Goal: Transaction & Acquisition: Purchase product/service

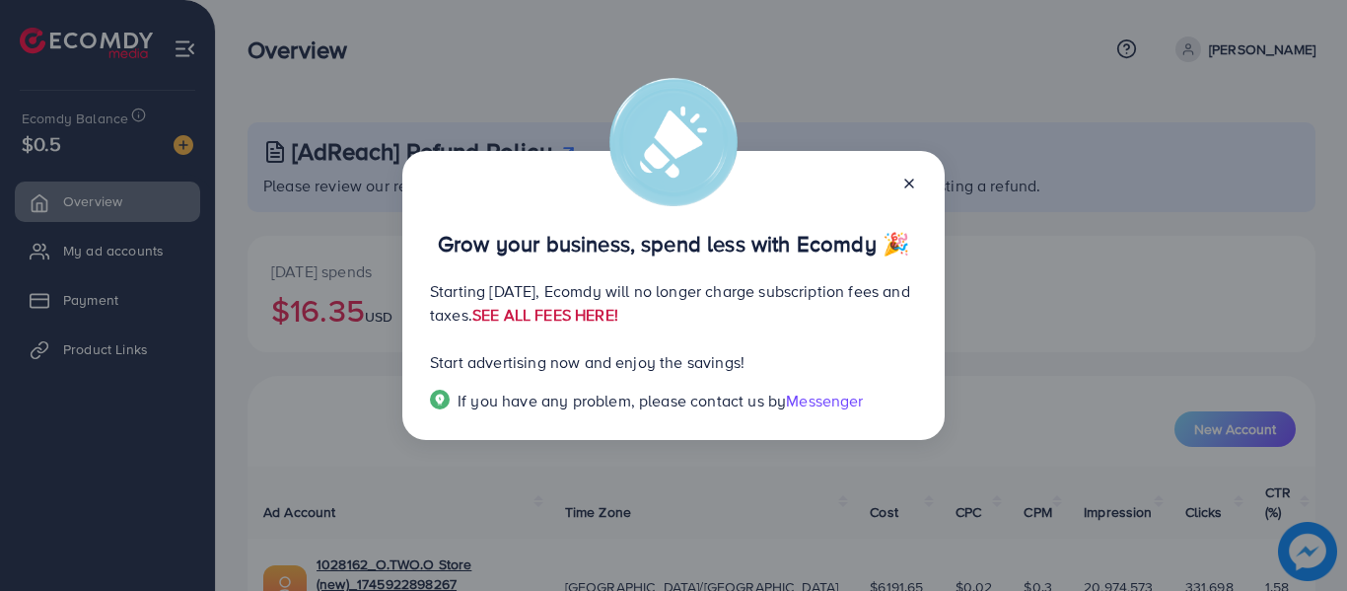
click at [618, 307] on link "SEE ALL FEES HERE!" at bounding box center [545, 315] width 146 height 22
click at [912, 182] on icon at bounding box center [909, 184] width 16 height 16
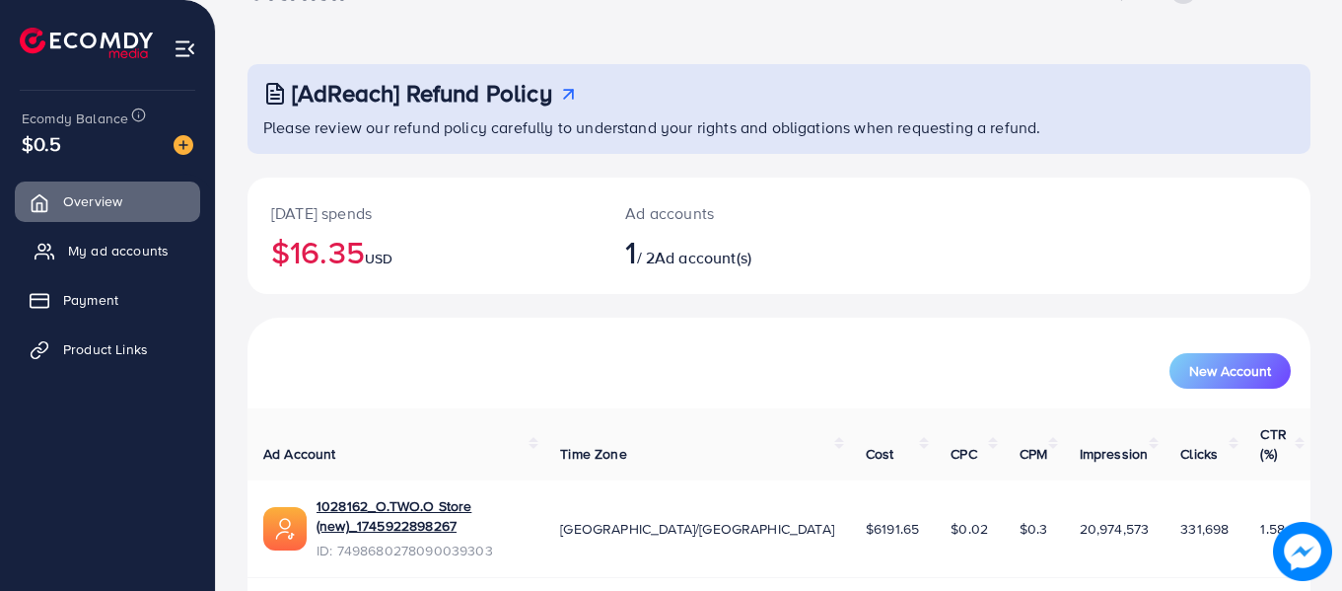
scroll to position [88, 0]
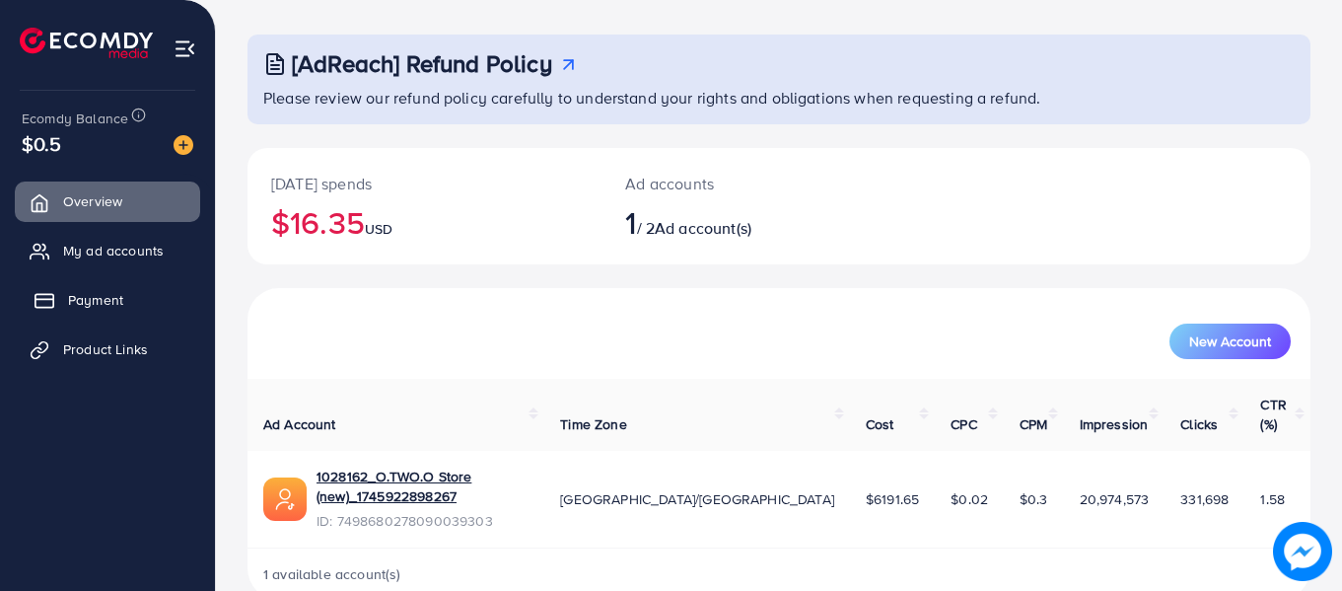
click at [88, 300] on span "Payment" at bounding box center [95, 300] width 55 height 20
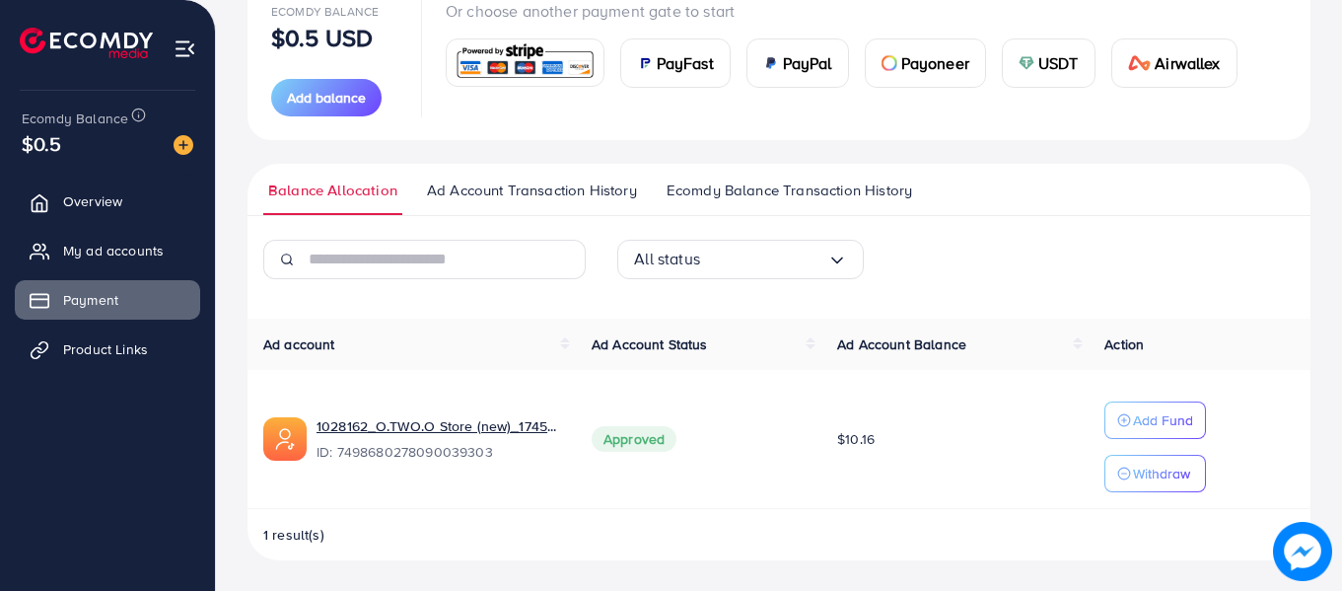
scroll to position [261, 0]
click at [358, 91] on span "Add balance" at bounding box center [326, 97] width 79 height 20
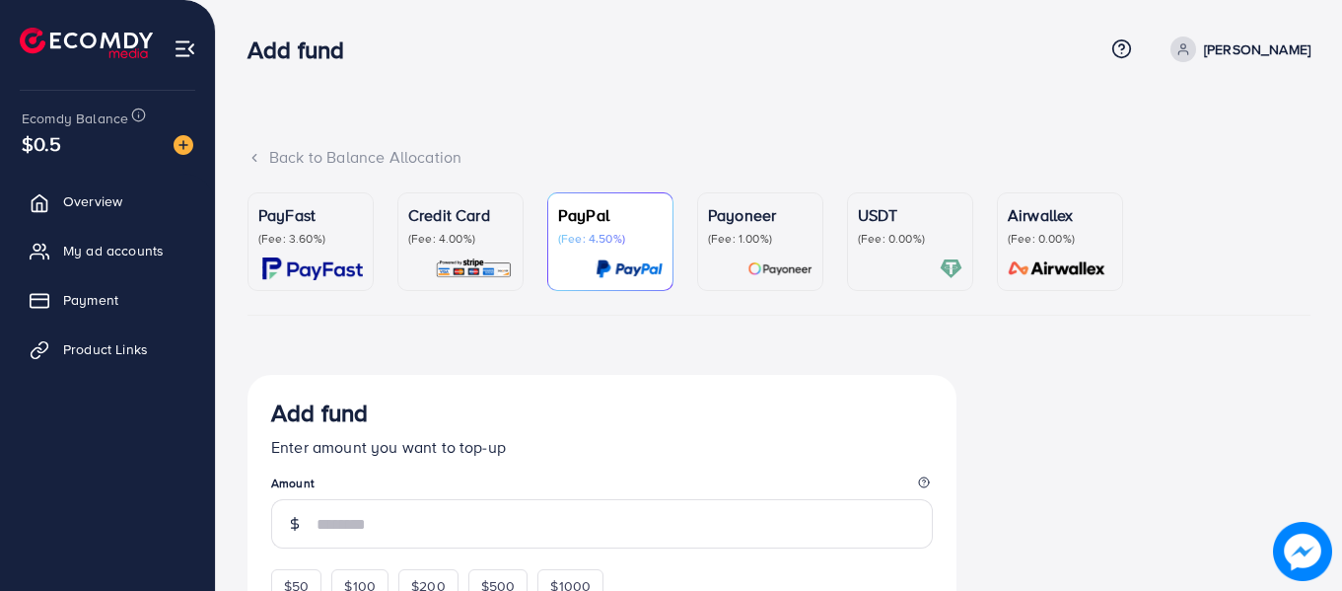
click at [443, 236] on p "(Fee: 4.00%)" at bounding box center [460, 239] width 105 height 16
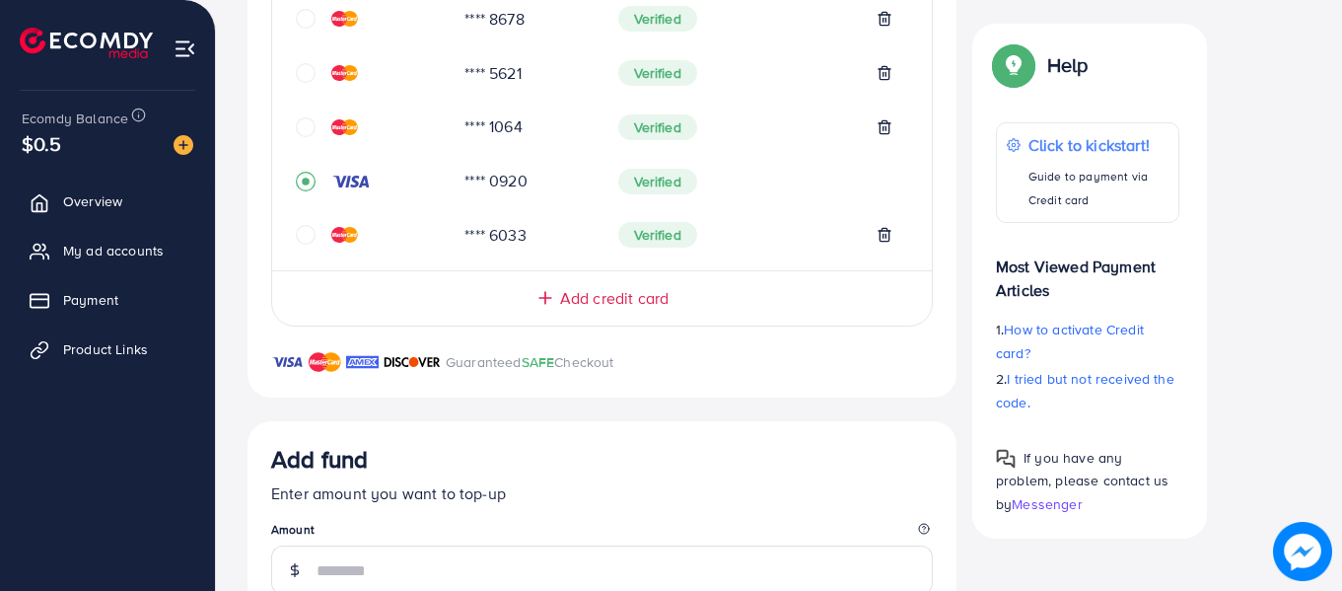
scroll to position [1184, 0]
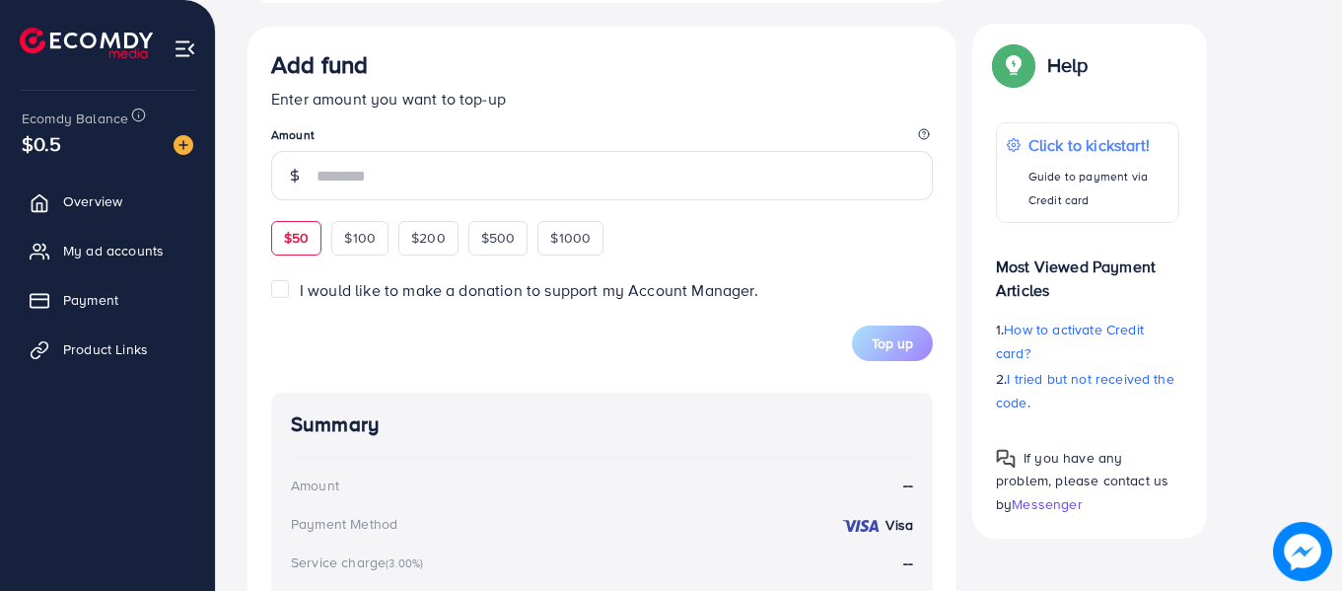
click at [295, 240] on span "$50" at bounding box center [296, 238] width 25 height 20
type input "**"
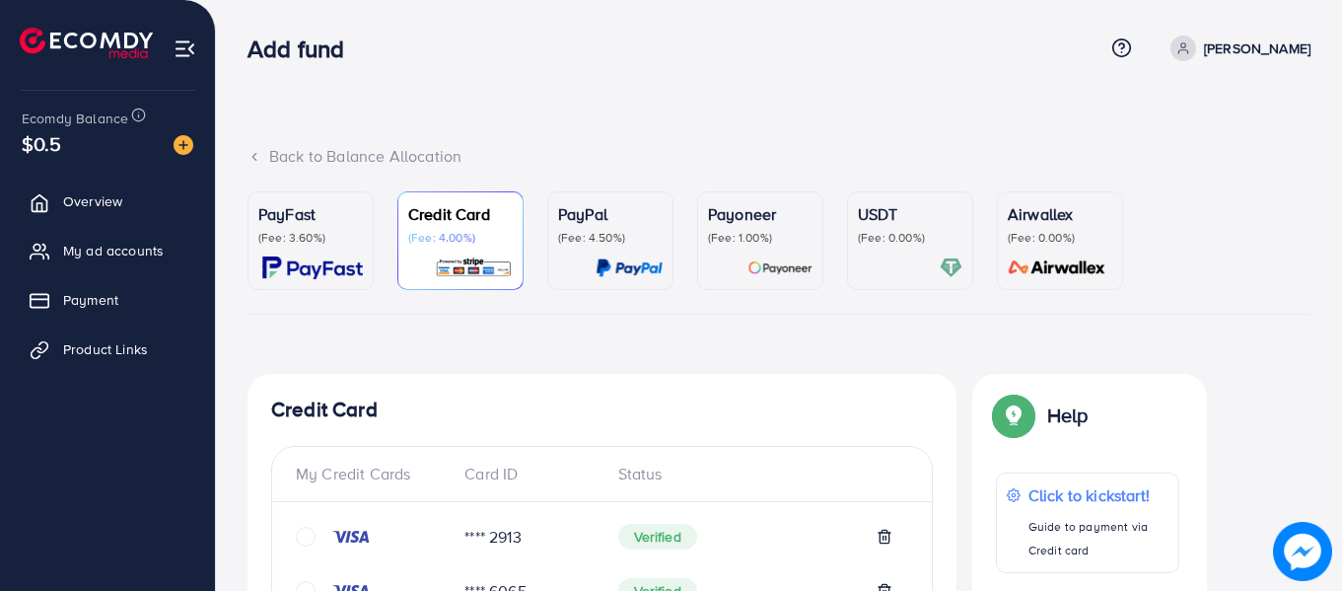
scroll to position [0, 0]
